Goal: Transaction & Acquisition: Purchase product/service

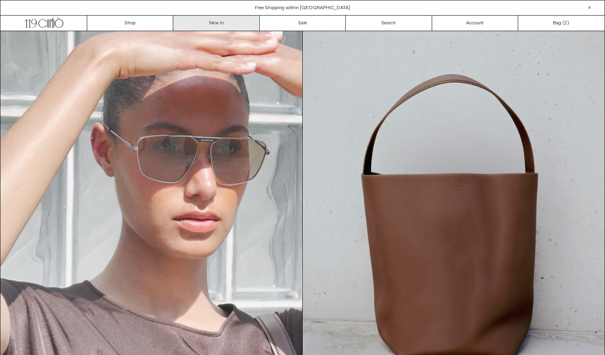
click at [243, 24] on link "New In" at bounding box center [216, 23] width 86 height 15
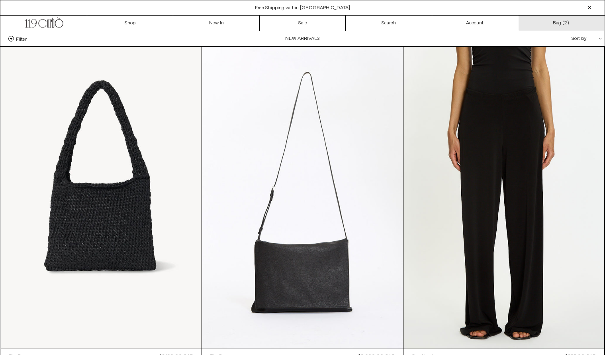
click at [563, 20] on link "Bag ( 2 )" at bounding box center [561, 23] width 86 height 15
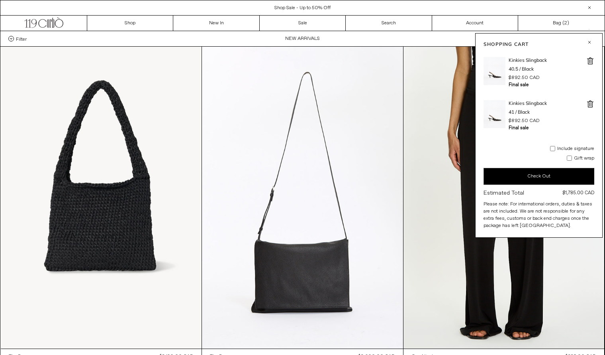
click at [588, 63] on span at bounding box center [591, 61] width 8 height 8
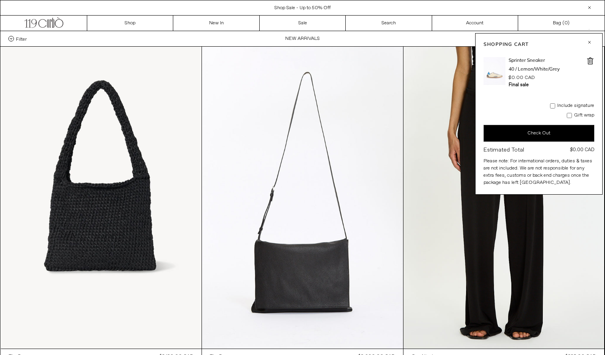
click at [588, 63] on span at bounding box center [591, 61] width 8 height 8
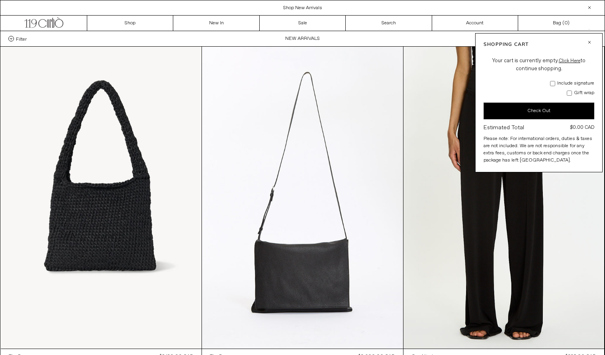
click at [589, 42] on button "button" at bounding box center [590, 42] width 10 height 10
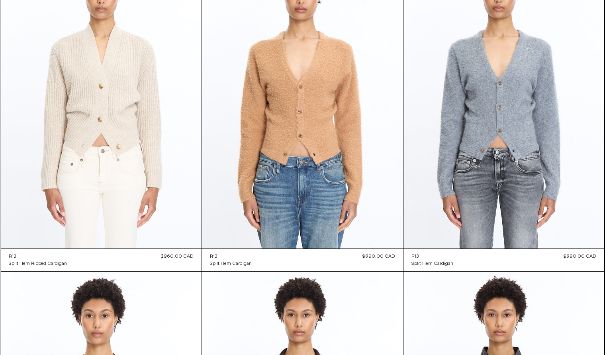
scroll to position [2380, 0]
